Goal: Transaction & Acquisition: Purchase product/service

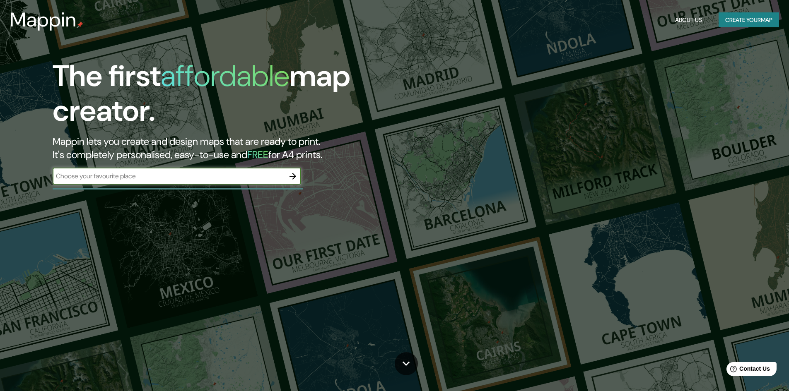
click at [208, 180] on input "text" at bounding box center [169, 177] width 232 height 10
type input "[GEOGRAPHIC_DATA]"
click at [294, 172] on icon "button" at bounding box center [293, 177] width 10 height 10
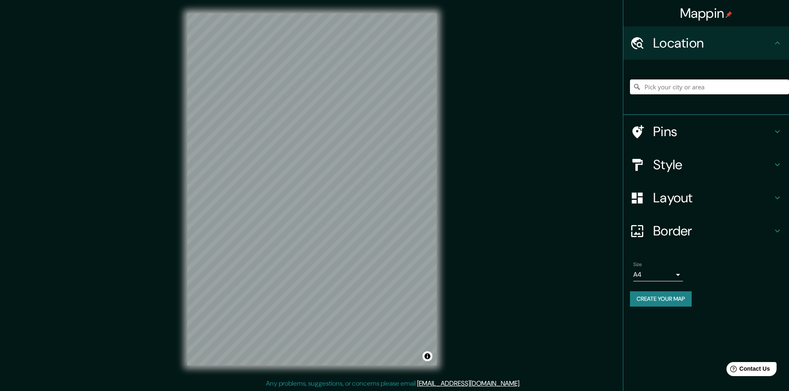
click at [687, 85] on input "Pick your city or area" at bounding box center [709, 87] width 159 height 15
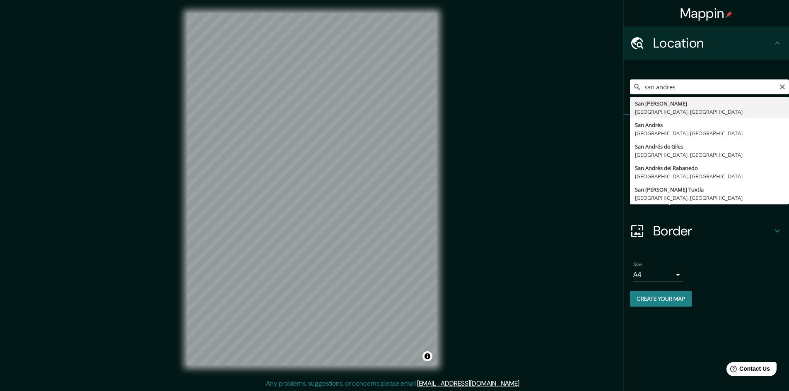
type input "[GEOGRAPHIC_DATA][PERSON_NAME], [GEOGRAPHIC_DATA], [GEOGRAPHIC_DATA]"
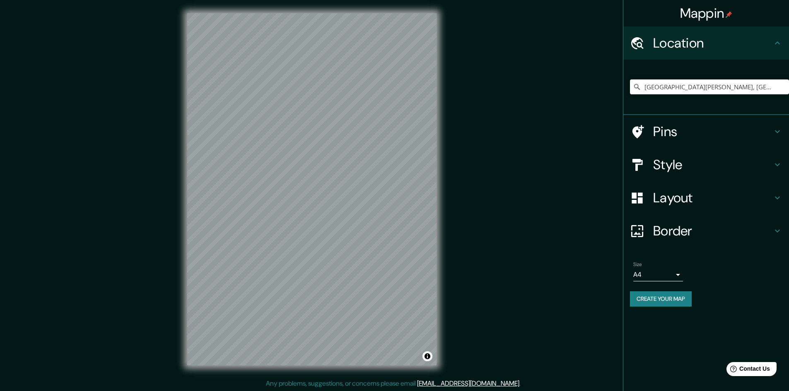
click at [734, 167] on h4 "Style" at bounding box center [712, 165] width 119 height 17
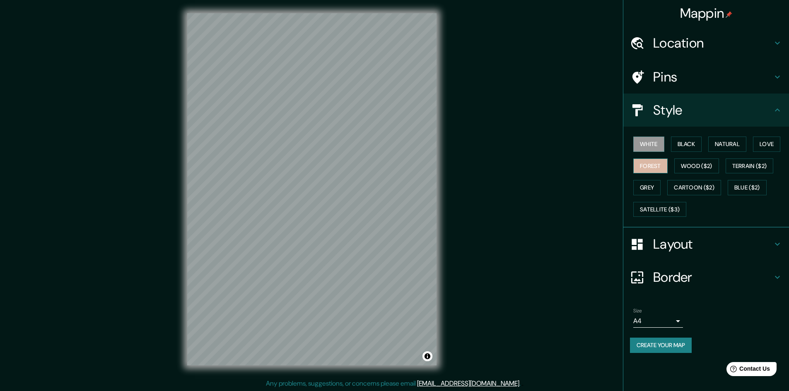
click at [660, 166] on button "Forest" at bounding box center [650, 166] width 34 height 15
click at [684, 146] on button "Black" at bounding box center [686, 144] width 31 height 15
click at [746, 142] on button "Natural" at bounding box center [727, 144] width 38 height 15
click at [765, 144] on button "Love" at bounding box center [766, 144] width 27 height 15
click at [740, 174] on div "White Black Natural Love Forest Wood ($2) Terrain ($2) Grey Cartoon ($2) Blue (…" at bounding box center [709, 176] width 159 height 87
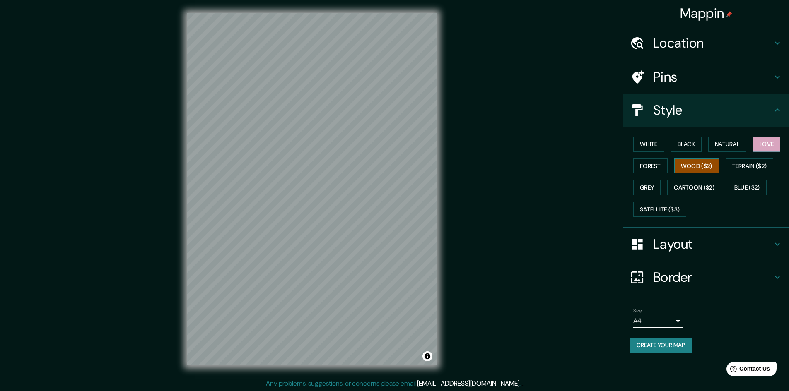
click at [715, 168] on button "Wood ($2)" at bounding box center [696, 166] width 45 height 15
click at [664, 166] on button "Forest" at bounding box center [650, 166] width 34 height 15
click at [763, 162] on button "Terrain ($2)" at bounding box center [750, 166] width 48 height 15
click at [756, 195] on button "Blue ($2)" at bounding box center [747, 187] width 39 height 15
click at [697, 190] on button "Cartoon ($2)" at bounding box center [694, 187] width 54 height 15
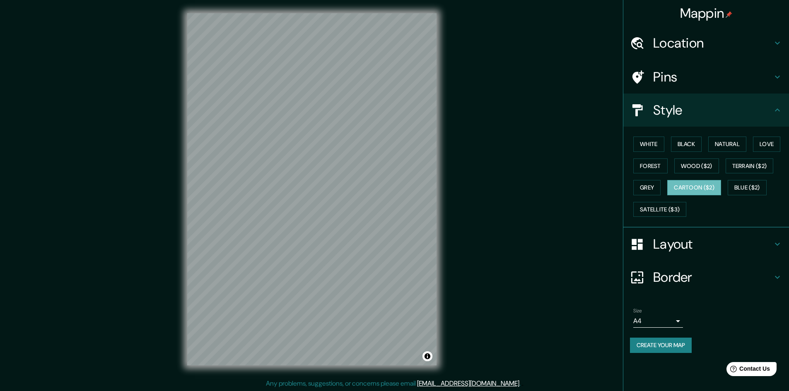
scroll to position [1, 0]
click at [650, 186] on button "Grey" at bounding box center [646, 187] width 27 height 15
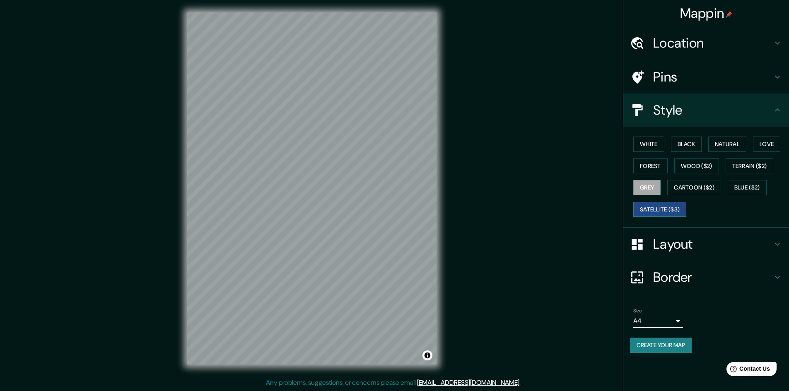
click at [661, 209] on button "Satellite ($3)" at bounding box center [659, 209] width 53 height 15
click at [698, 186] on button "Cartoon ($2)" at bounding box center [694, 187] width 54 height 15
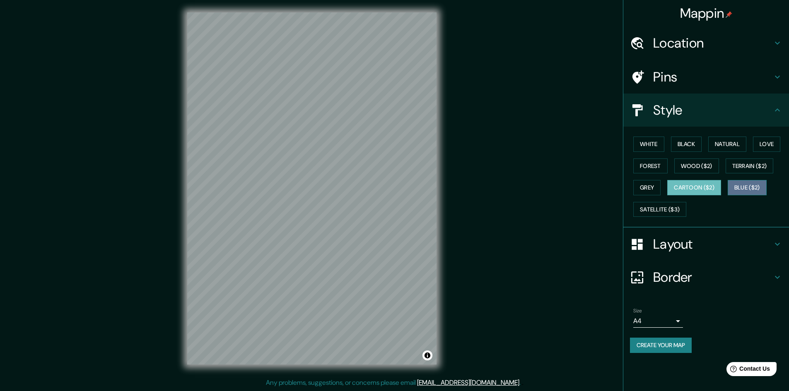
click at [745, 184] on button "Blue ($2)" at bounding box center [747, 187] width 39 height 15
click at [748, 166] on button "Terrain ($2)" at bounding box center [750, 166] width 48 height 15
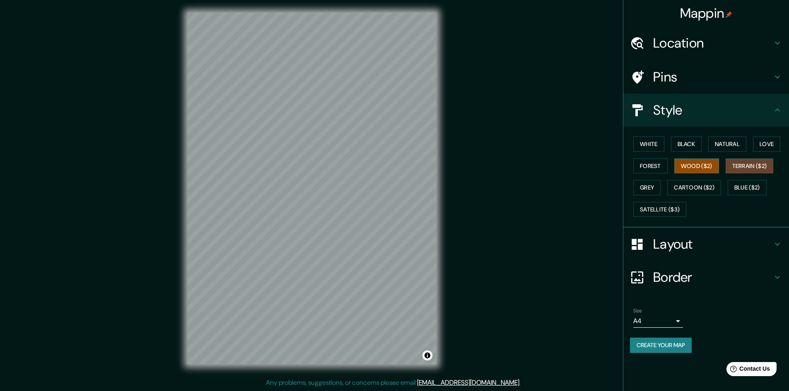
click at [710, 166] on button "Wood ($2)" at bounding box center [696, 166] width 45 height 15
click at [654, 169] on button "Forest" at bounding box center [650, 166] width 34 height 15
click at [662, 142] on button "White" at bounding box center [648, 144] width 31 height 15
click at [694, 141] on button "Black" at bounding box center [686, 144] width 31 height 15
click at [717, 142] on button "Natural" at bounding box center [727, 144] width 38 height 15
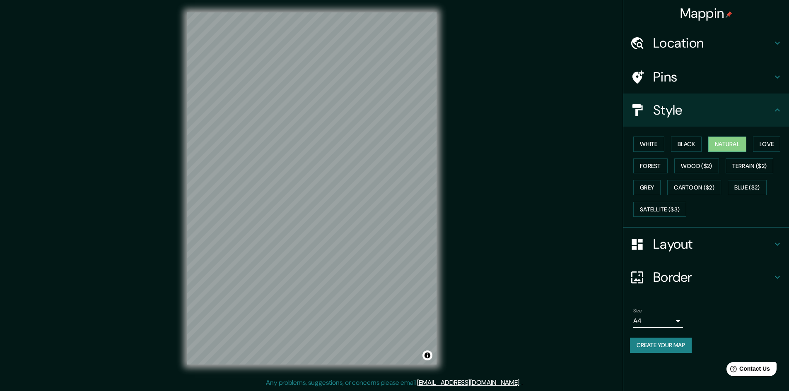
click at [771, 155] on div "White Black Natural Love Forest Wood ($2) Terrain ($2) Grey Cartoon ($2) Blue (…" at bounding box center [709, 176] width 159 height 87
click at [771, 148] on button "Love" at bounding box center [766, 144] width 27 height 15
click at [655, 188] on button "Grey" at bounding box center [646, 187] width 27 height 15
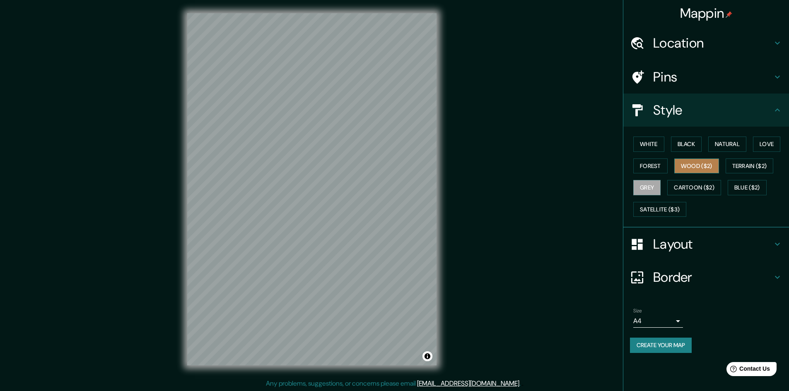
click at [694, 167] on button "Wood ($2)" at bounding box center [696, 166] width 45 height 15
click at [738, 163] on button "Terrain ($2)" at bounding box center [750, 166] width 48 height 15
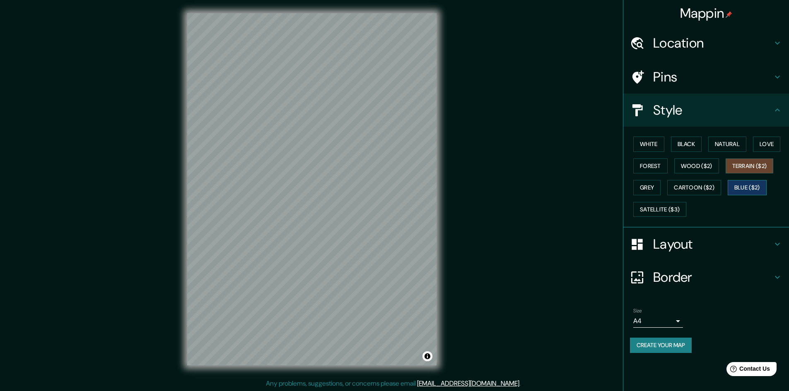
click at [733, 185] on button "Blue ($2)" at bounding box center [747, 187] width 39 height 15
click at [670, 188] on button "Cartoon ($2)" at bounding box center [694, 187] width 54 height 15
